Goal: Find specific page/section: Find specific page/section

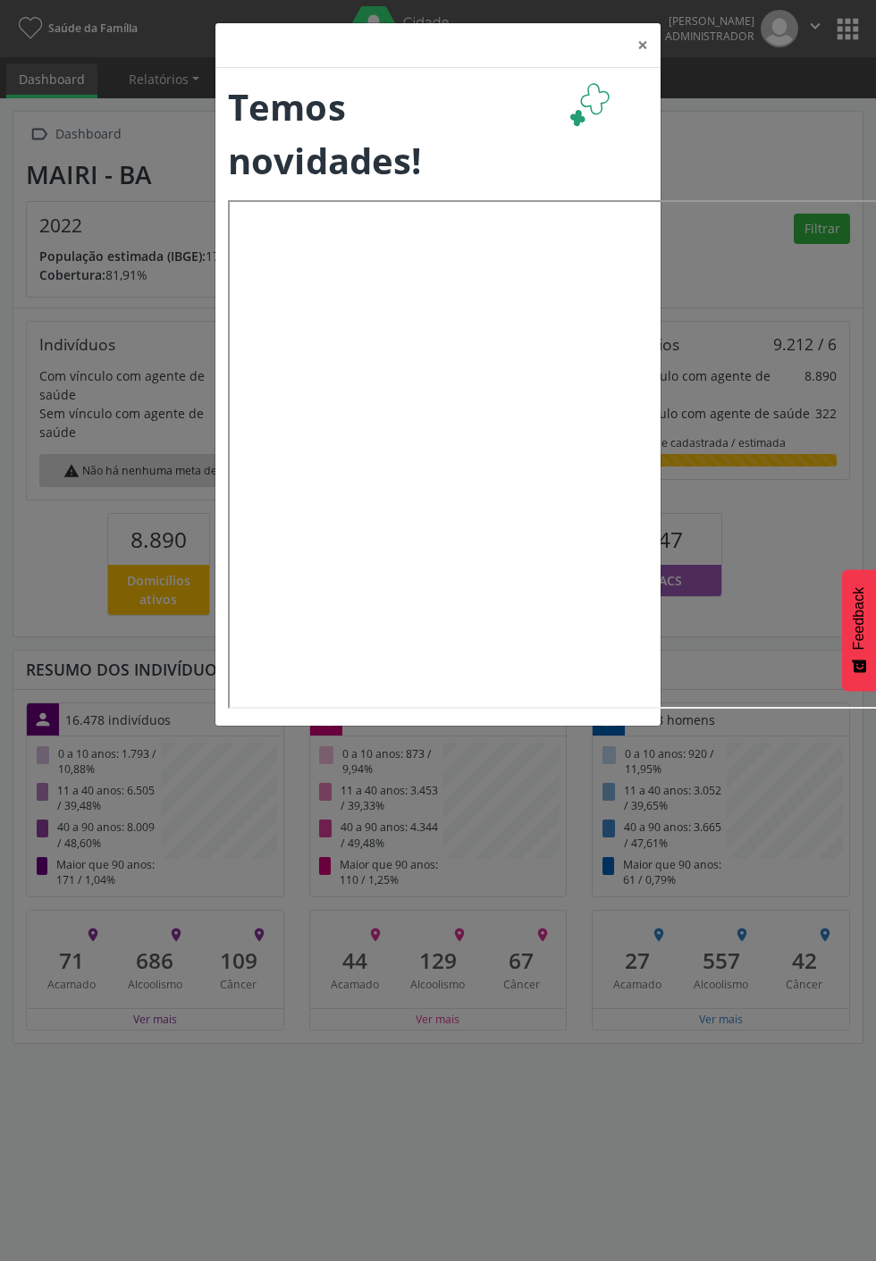
scroll to position [327, 282]
click at [661, 67] on button "×" at bounding box center [643, 45] width 36 height 44
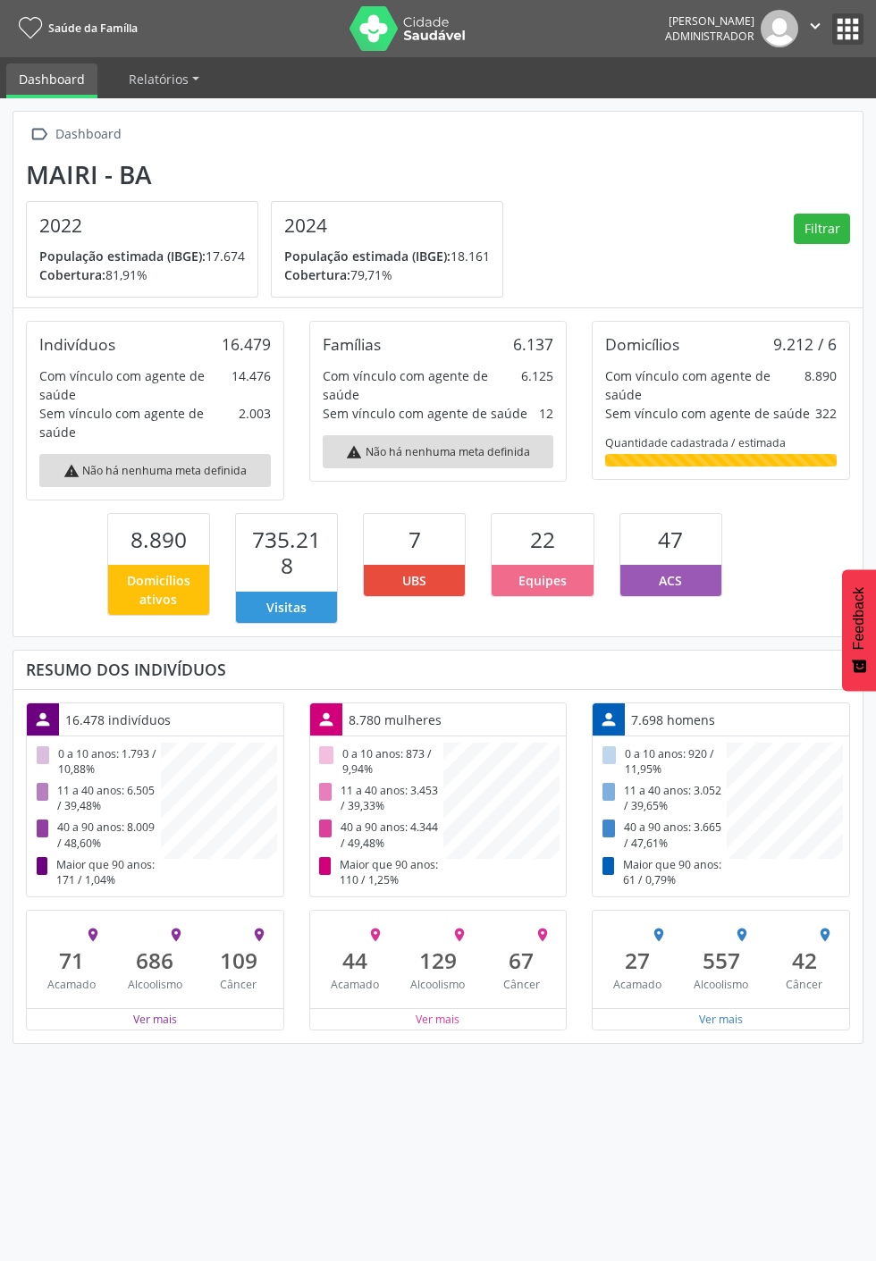
click at [855, 45] on button "apps" at bounding box center [847, 28] width 31 height 31
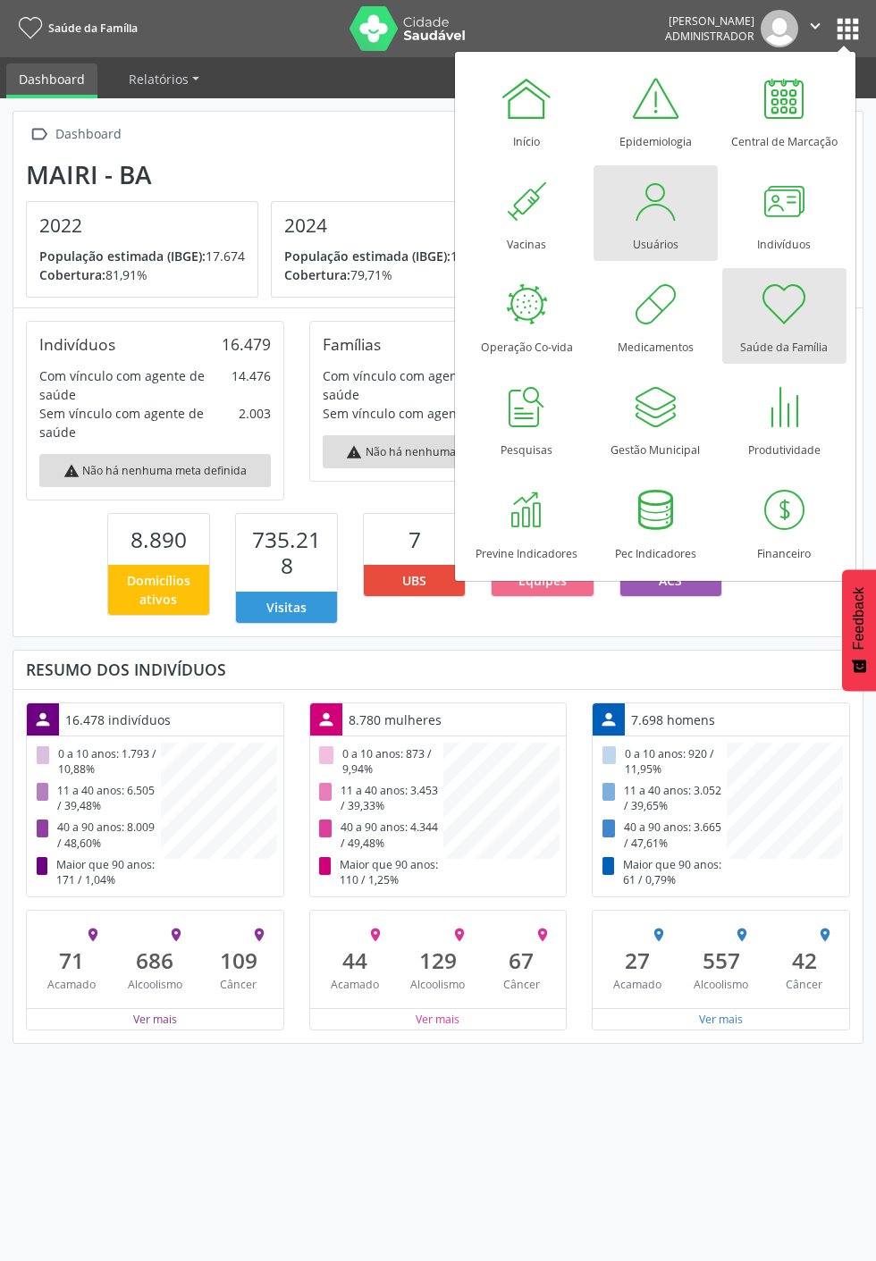
click at [678, 252] on div "Usuários" at bounding box center [656, 240] width 46 height 24
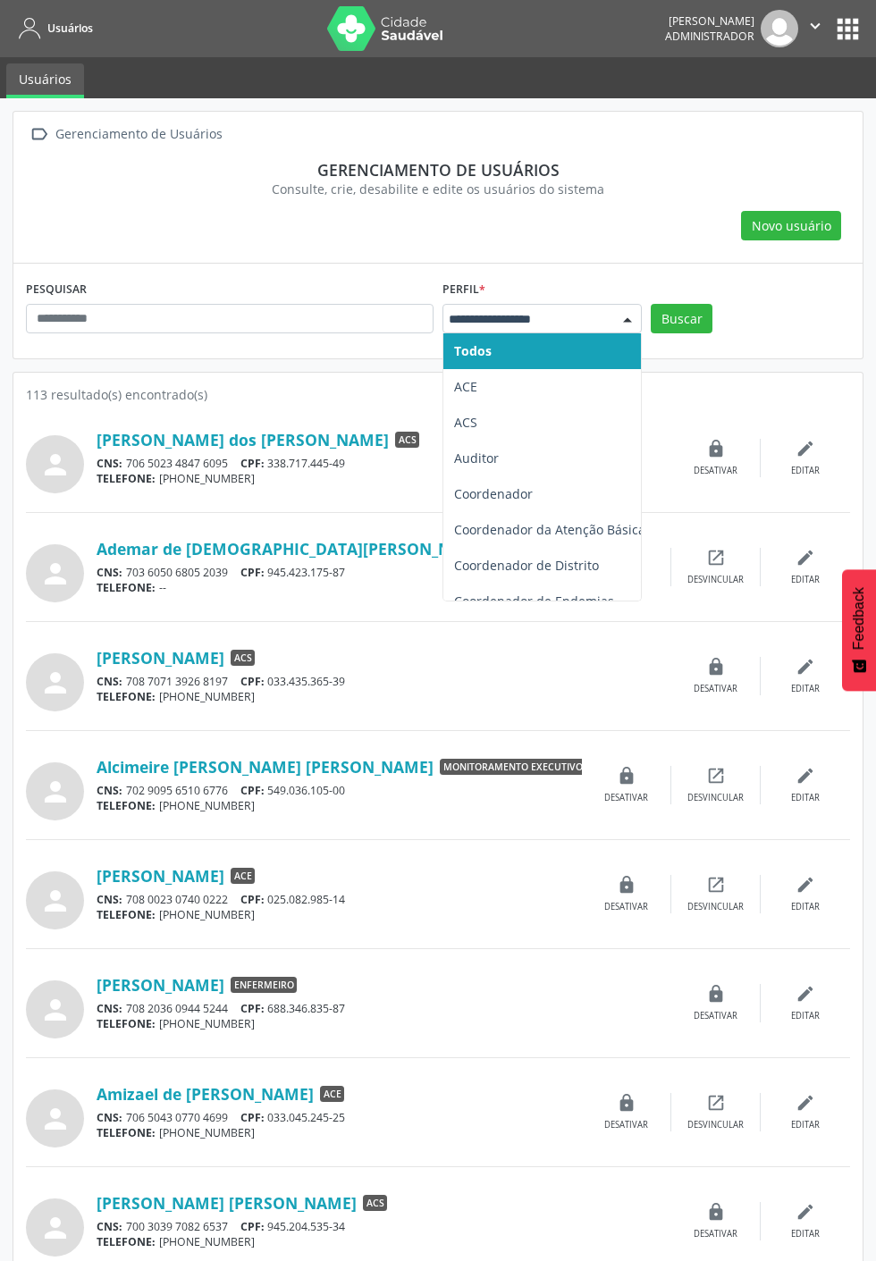
click at [580, 380] on span "ACE" at bounding box center [549, 387] width 213 height 36
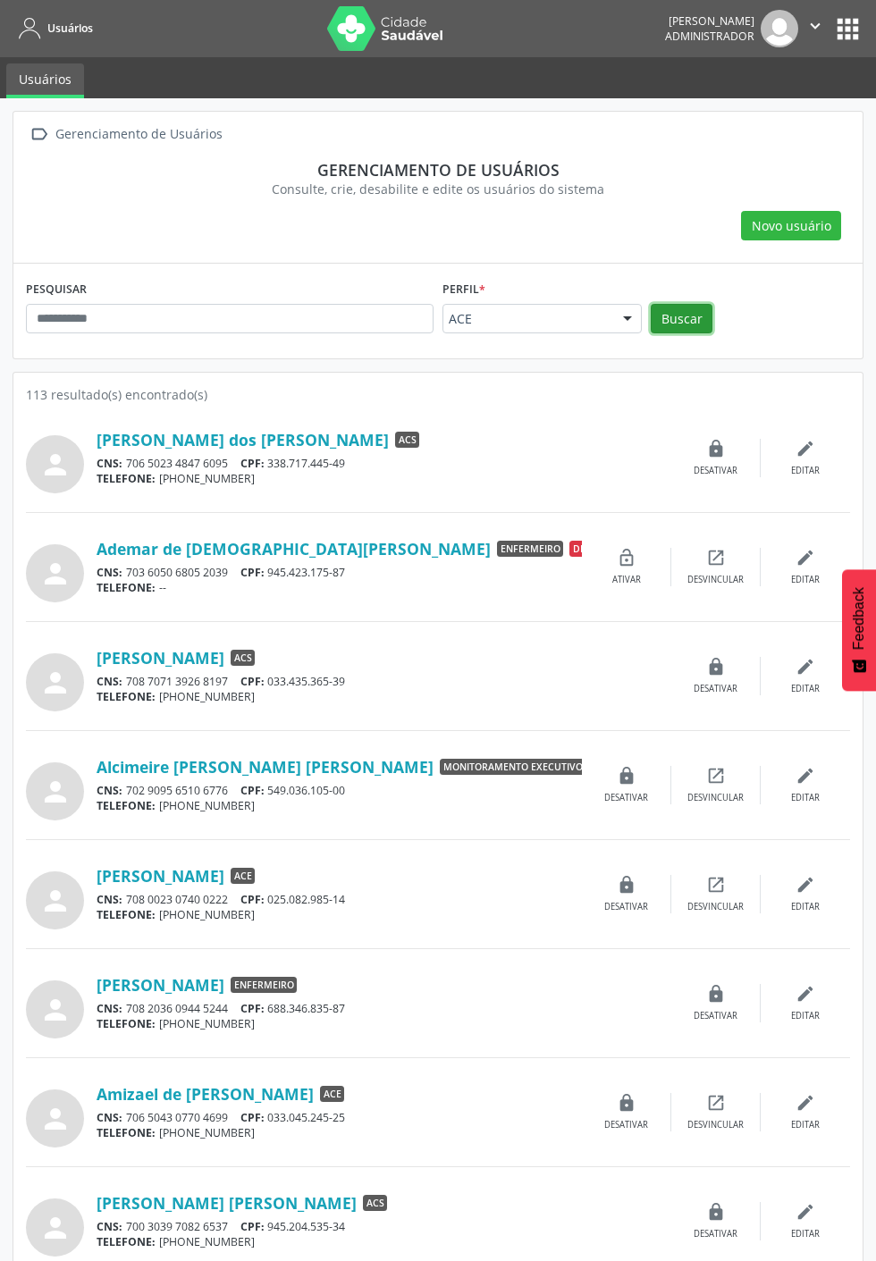
click at [682, 321] on button "Buscar" at bounding box center [682, 319] width 62 height 30
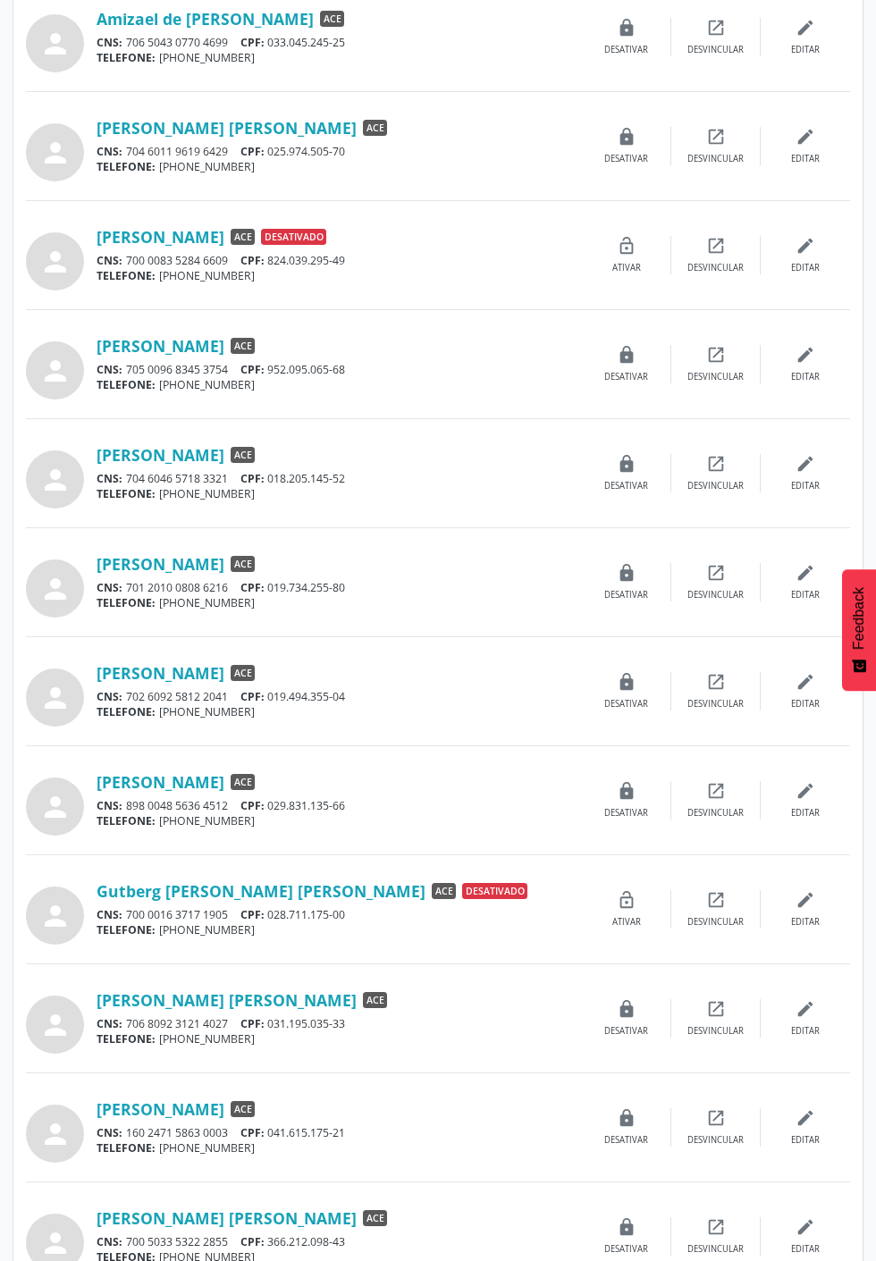
scroll to position [532, 0]
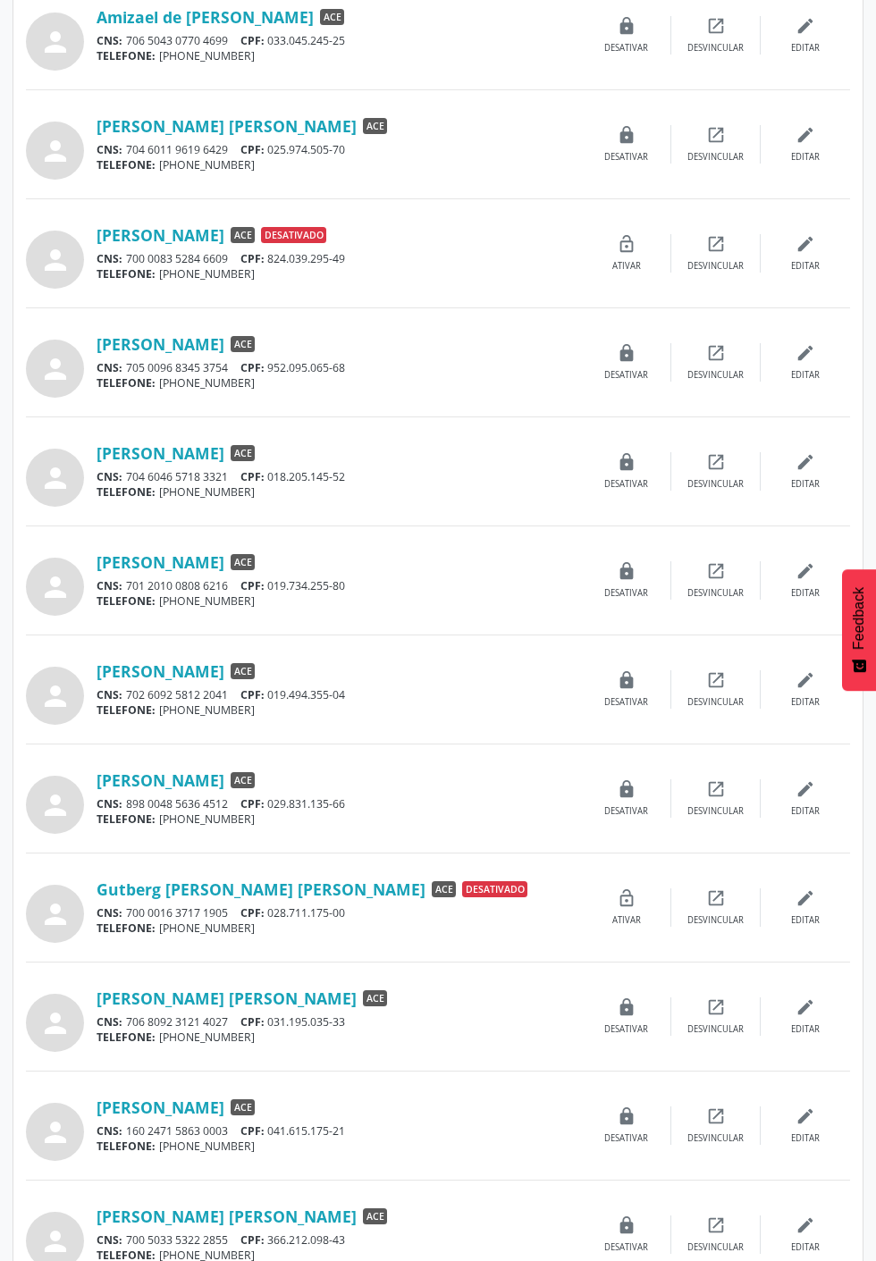
click at [213, 989] on link "[PERSON_NAME] [PERSON_NAME]" at bounding box center [227, 999] width 260 height 20
